Goal: Navigation & Orientation: Find specific page/section

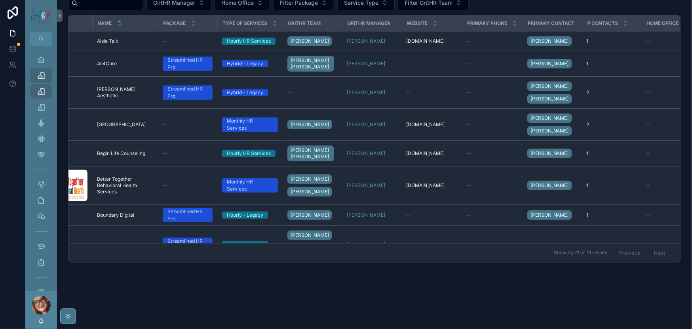
scroll to position [68, 0]
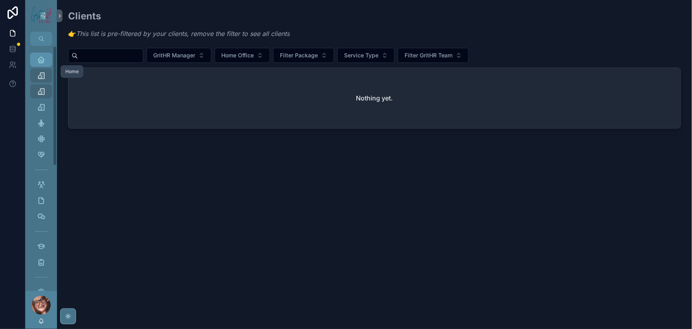
click at [45, 64] on icon "scrollable content" at bounding box center [41, 60] width 8 height 8
